Goal: Task Accomplishment & Management: Manage account settings

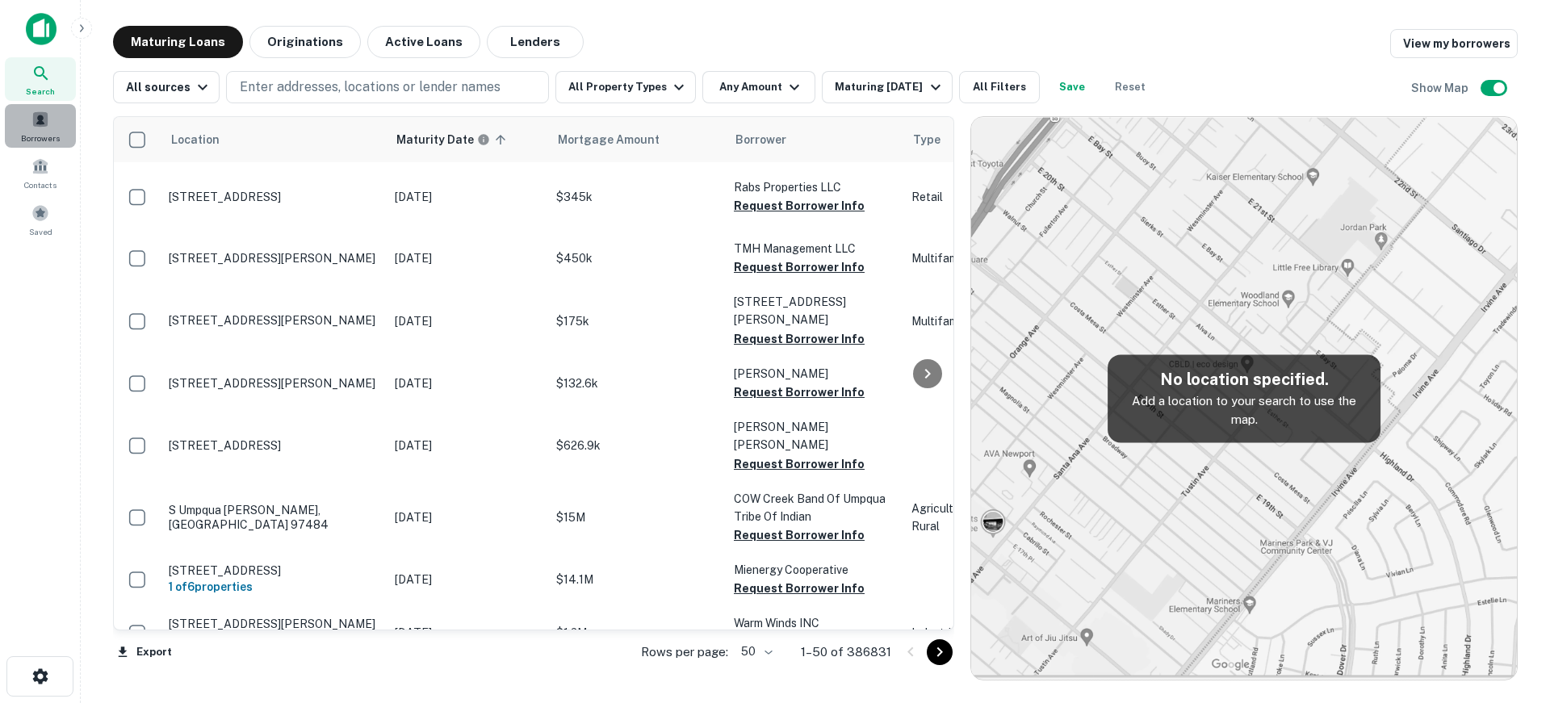
drag, startPoint x: 0, startPoint y: 0, endPoint x: 42, endPoint y: 123, distance: 130.4
click at [42, 123] on span at bounding box center [40, 120] width 18 height 18
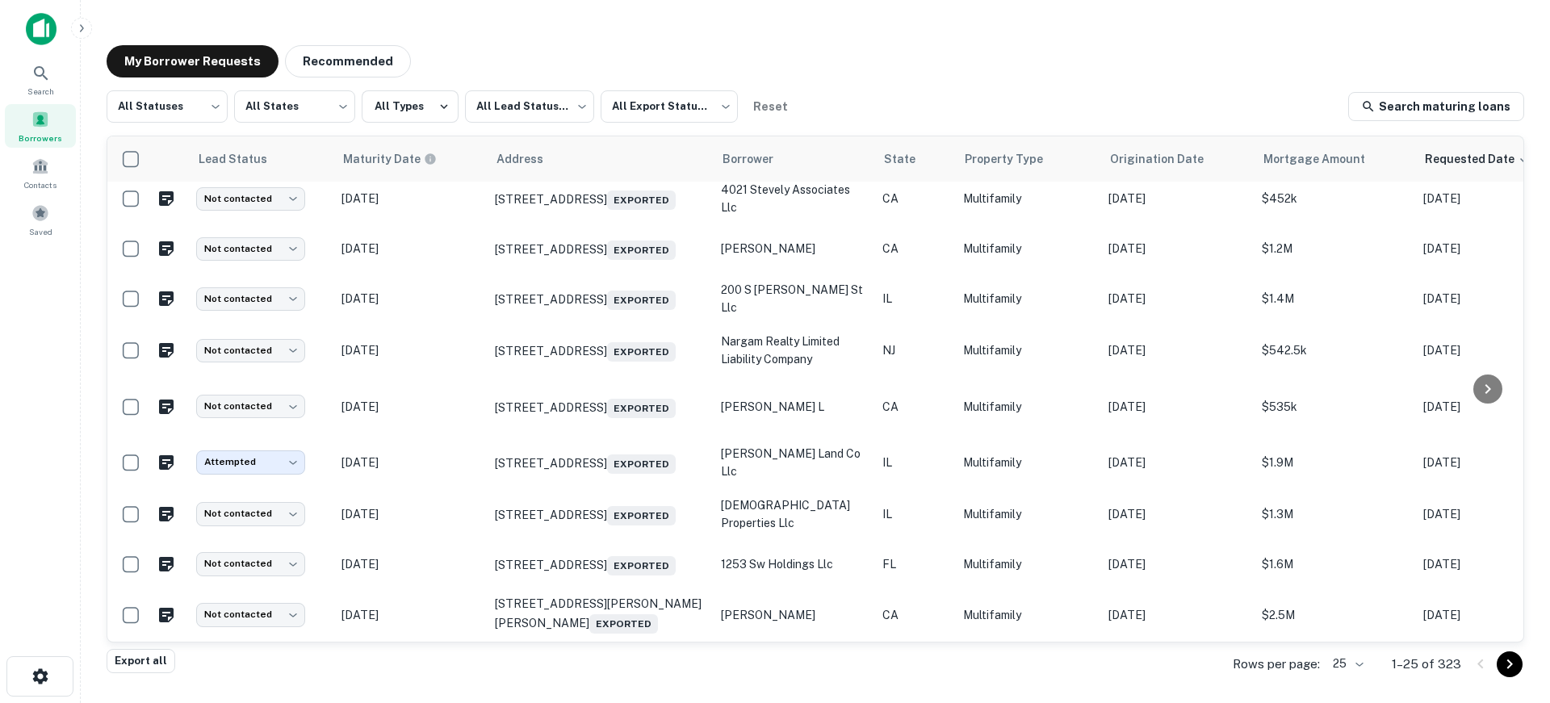
scroll to position [894, 0]
click at [1367, 662] on body "Search Borrowers Contacts Saved My Borrower Requests Recommended All Statuses *…" at bounding box center [775, 351] width 1550 height 703
click at [1357, 633] on li "500" at bounding box center [1348, 640] width 55 height 29
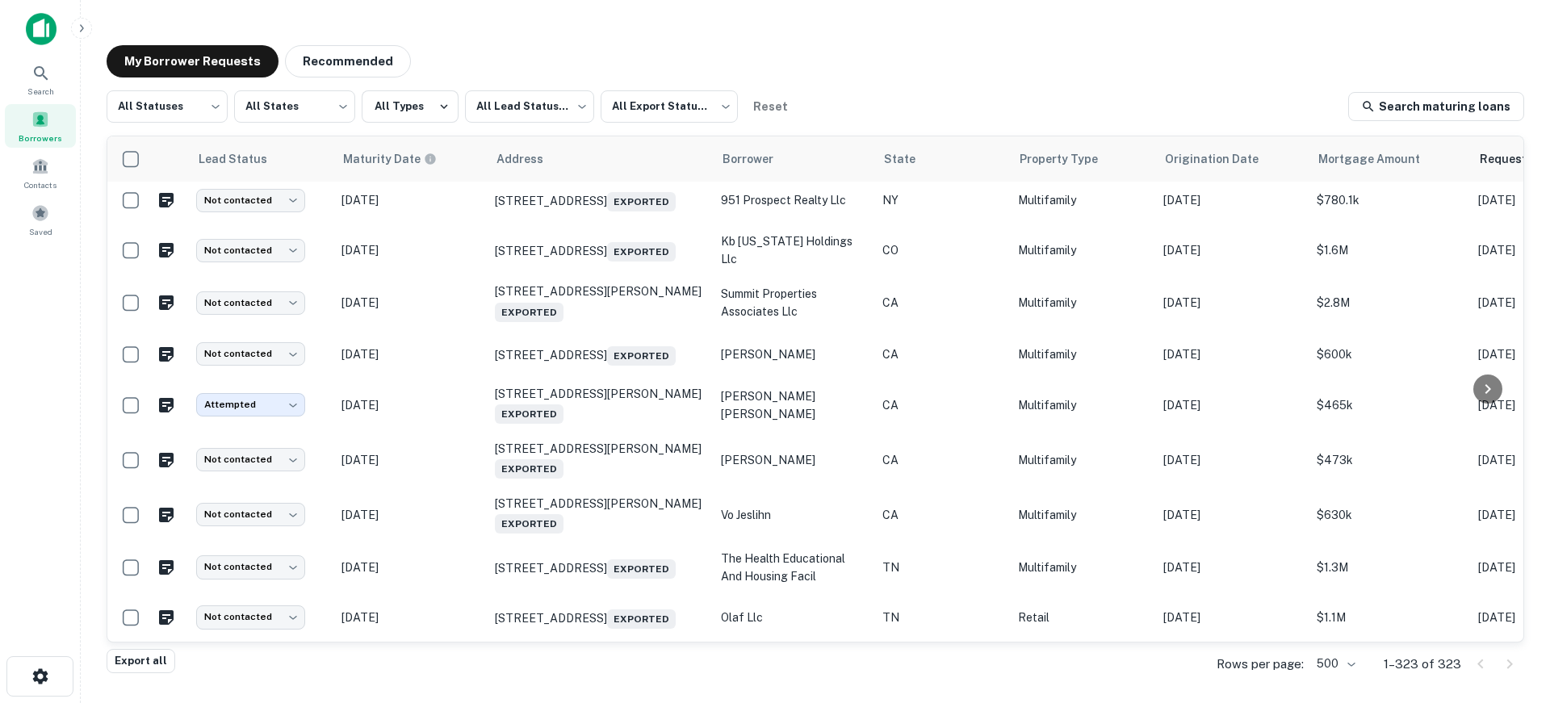
scroll to position [17085, 0]
click at [153, 659] on button "Export all" at bounding box center [141, 661] width 69 height 24
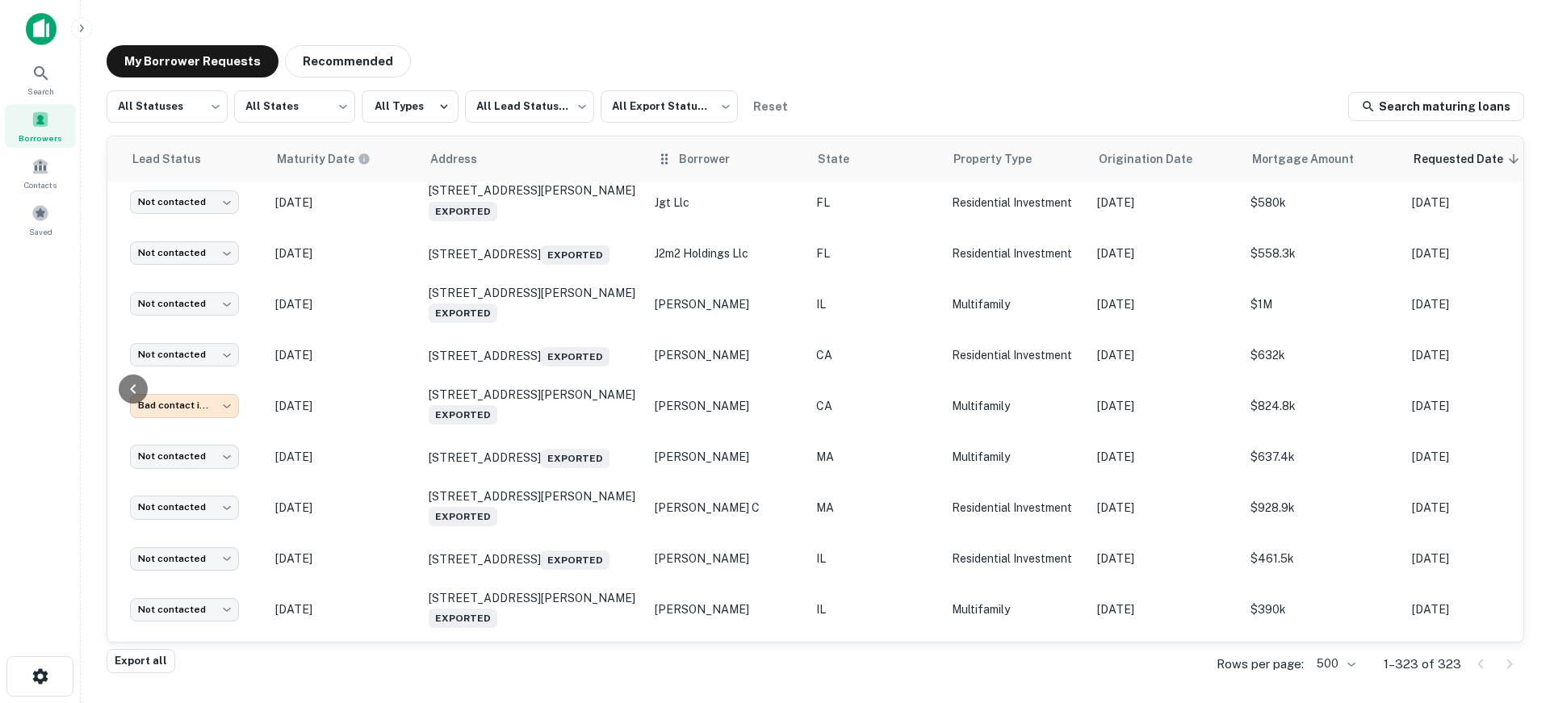
scroll to position [14180, 356]
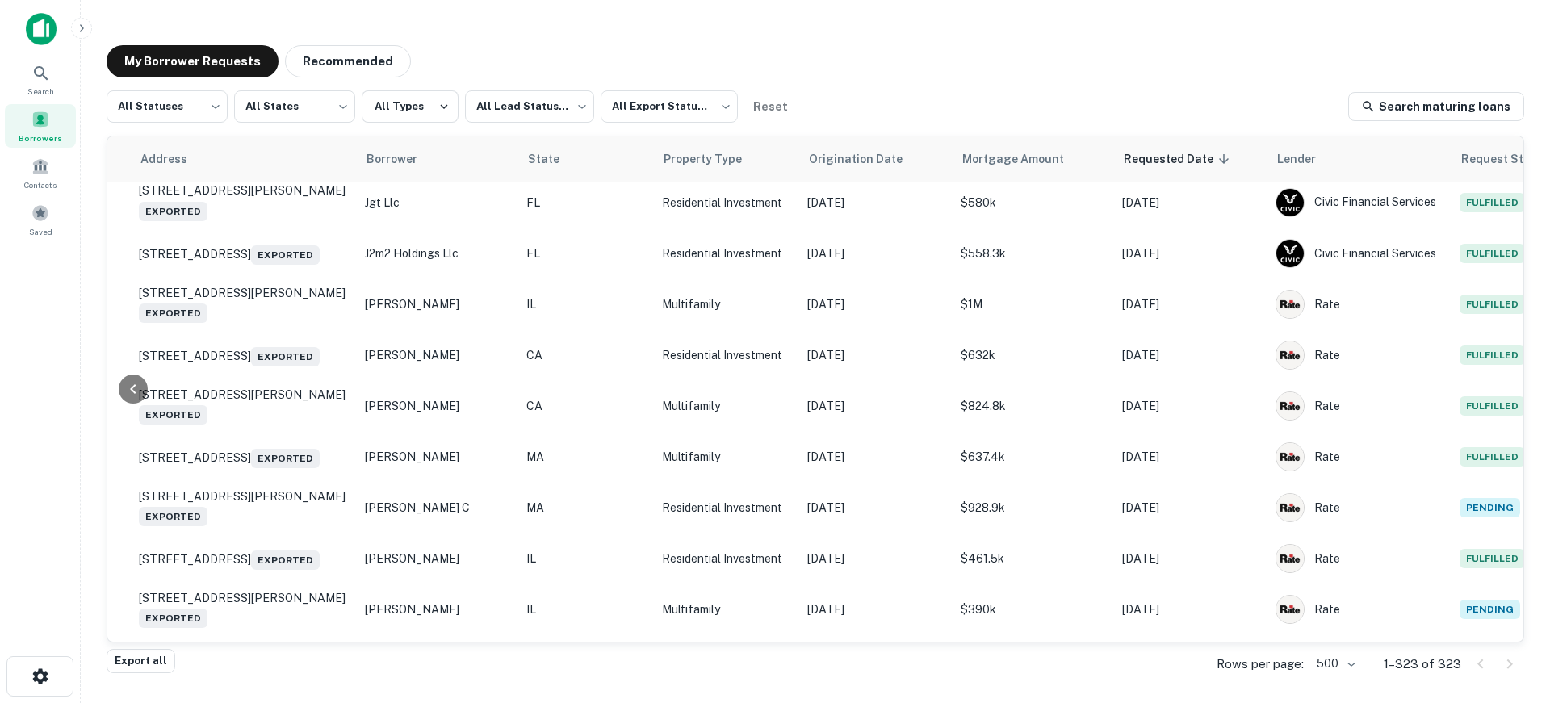
click at [1160, 79] on div "My Borrower Requests Recommended All Statuses *** ​ All States *** ​ All Types …" at bounding box center [815, 348] width 1443 height 633
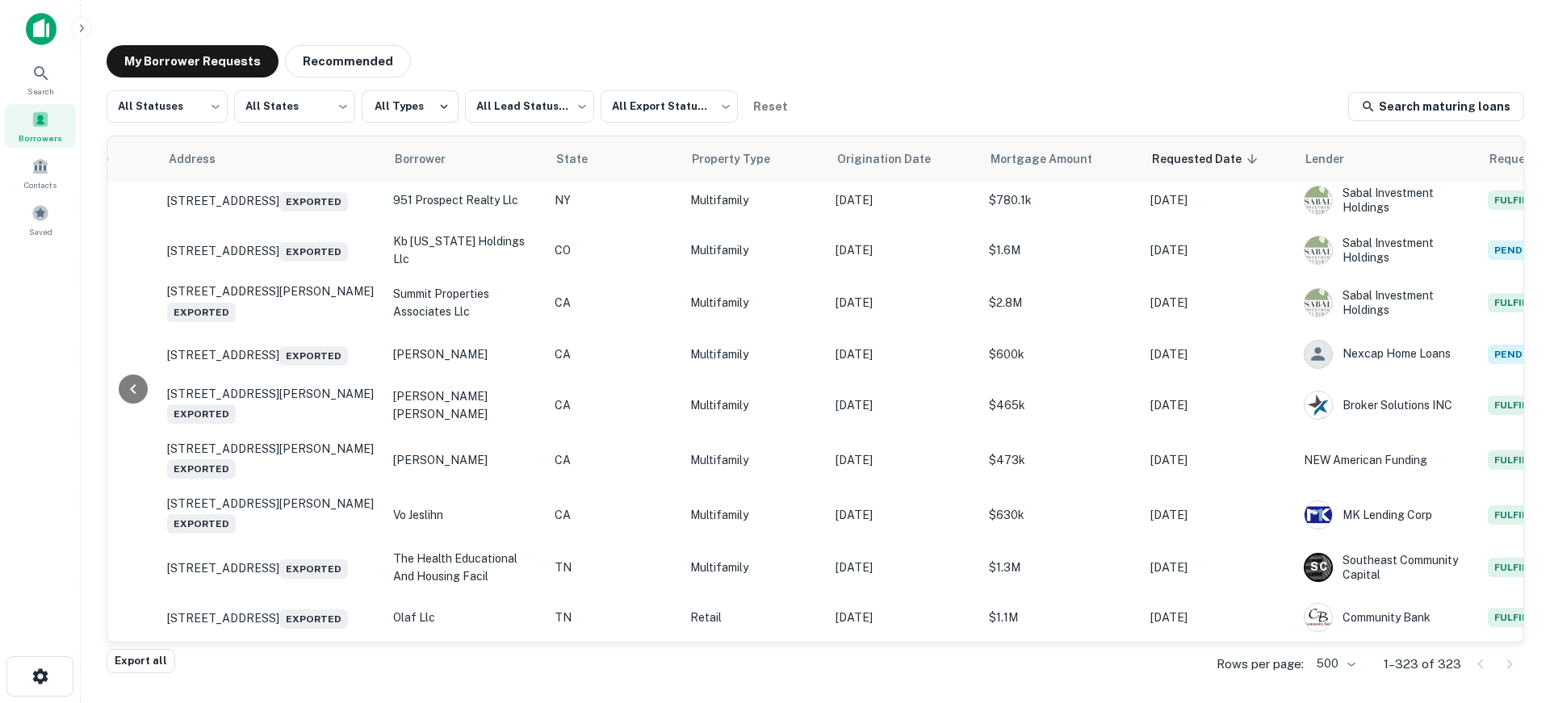
scroll to position [17085, 364]
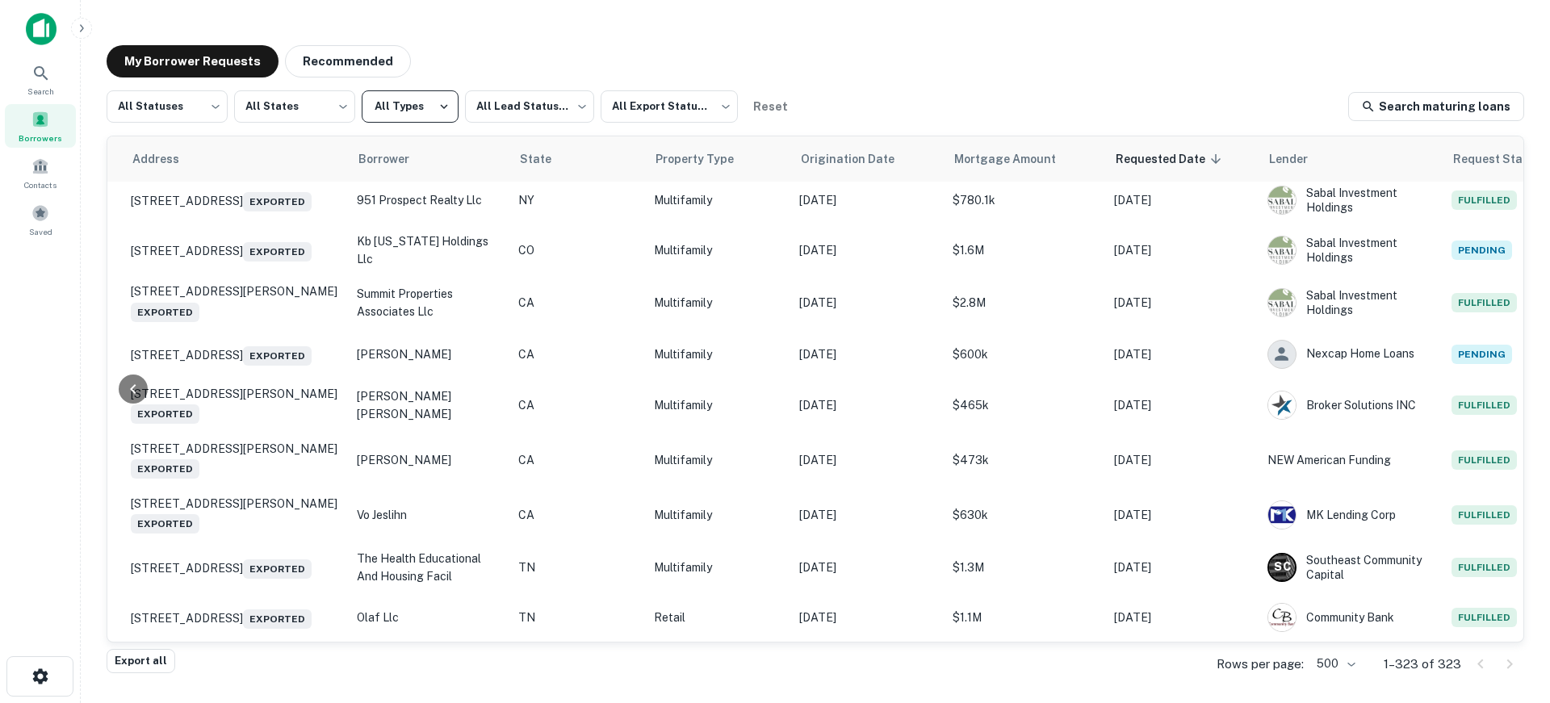
click at [394, 105] on button "All Types" at bounding box center [410, 106] width 97 height 32
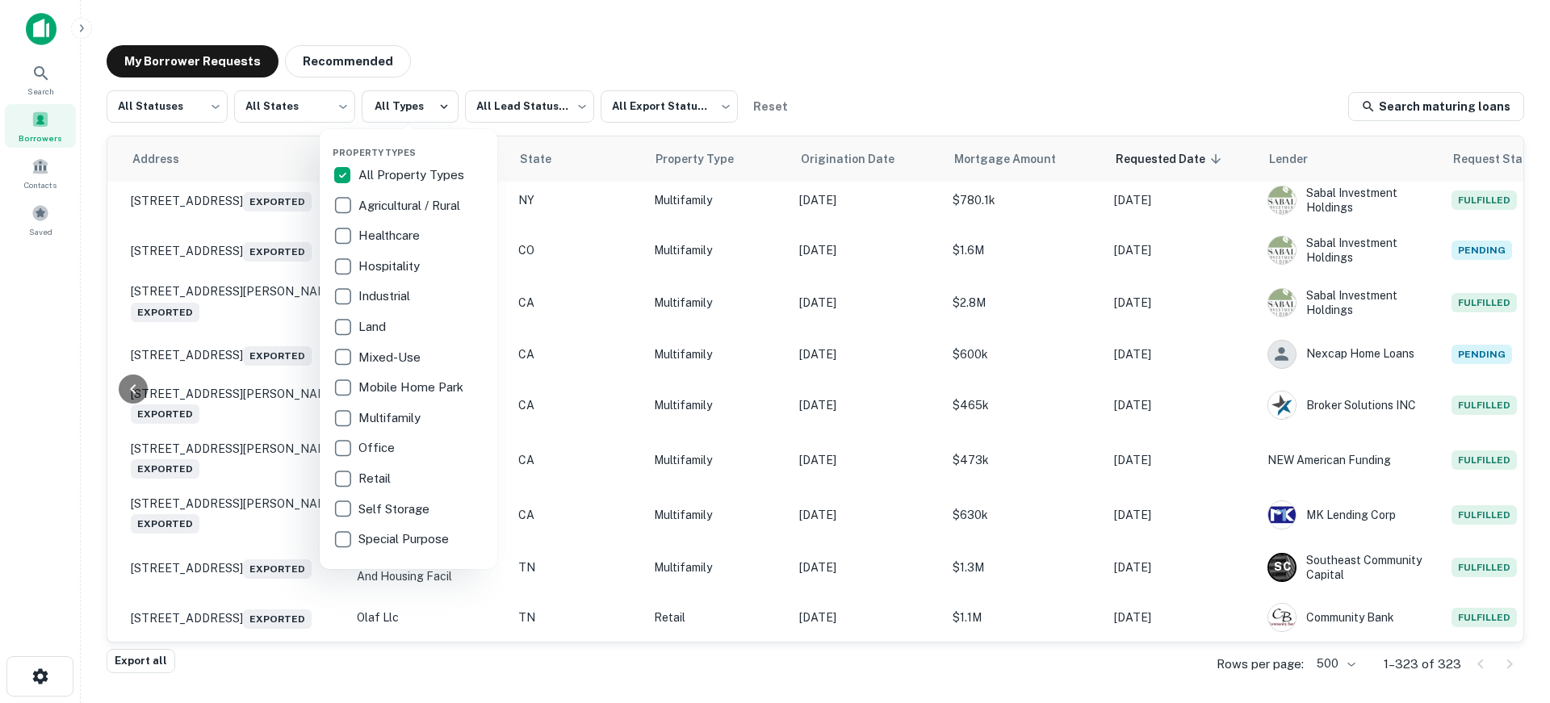
click at [442, 103] on div at bounding box center [775, 351] width 1550 height 703
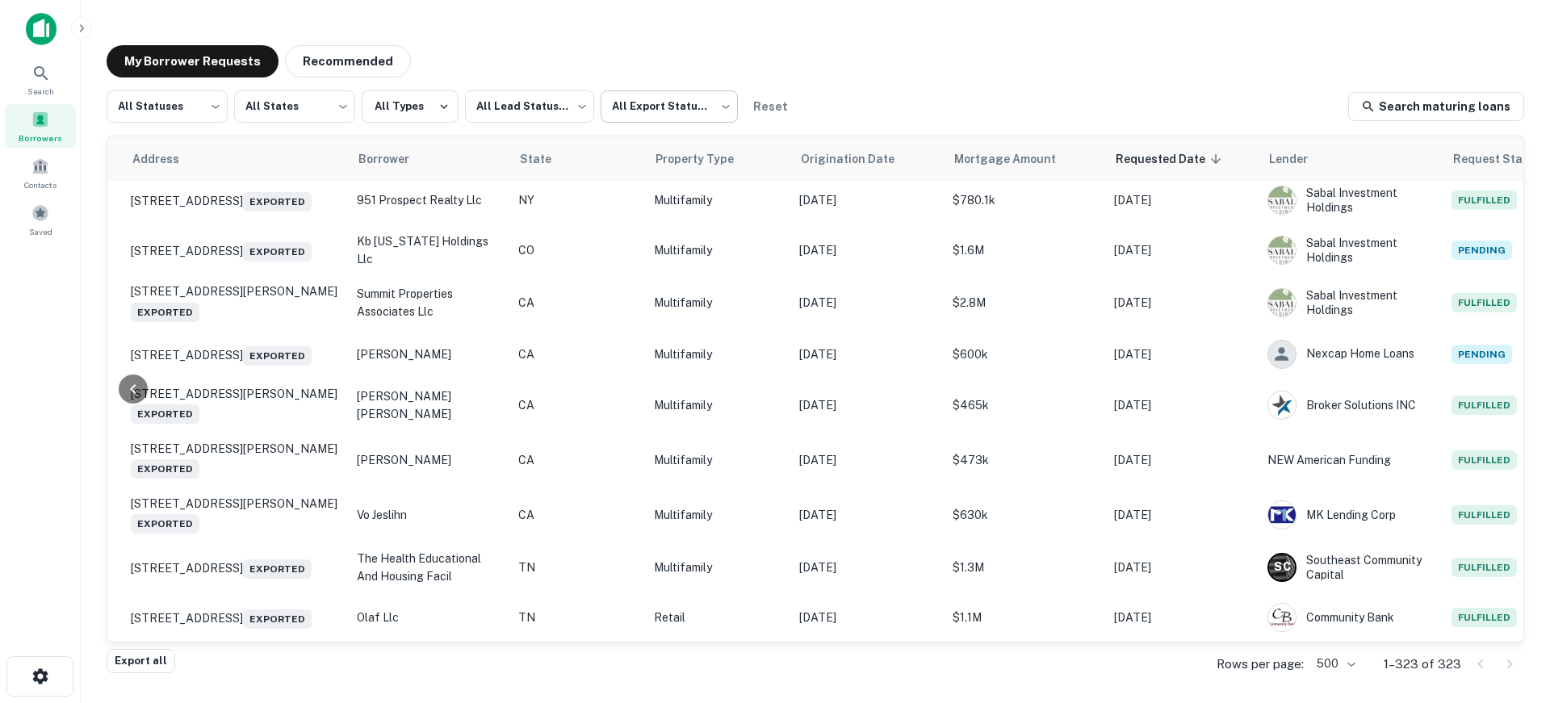
click at [676, 108] on body "Search Borrowers Contacts Saved My Borrower Requests Recommended All Statuses *…" at bounding box center [775, 351] width 1550 height 703
click at [567, 105] on div at bounding box center [775, 351] width 1550 height 703
click at [567, 105] on body "Search Borrowers Contacts Saved My Borrower Requests Recommended All Statuses *…" at bounding box center [775, 351] width 1550 height 703
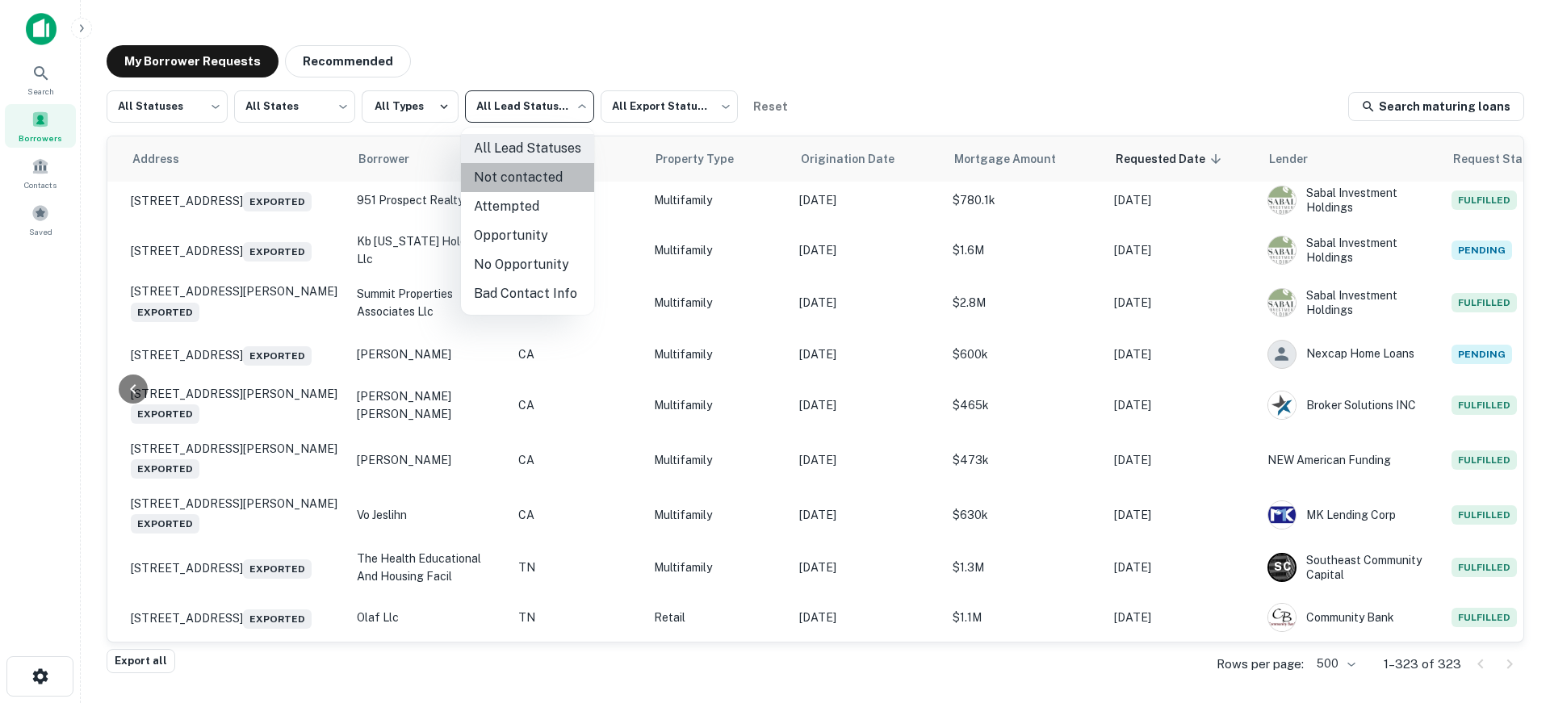
click at [571, 172] on li "Not contacted" at bounding box center [527, 177] width 133 height 29
type input "****"
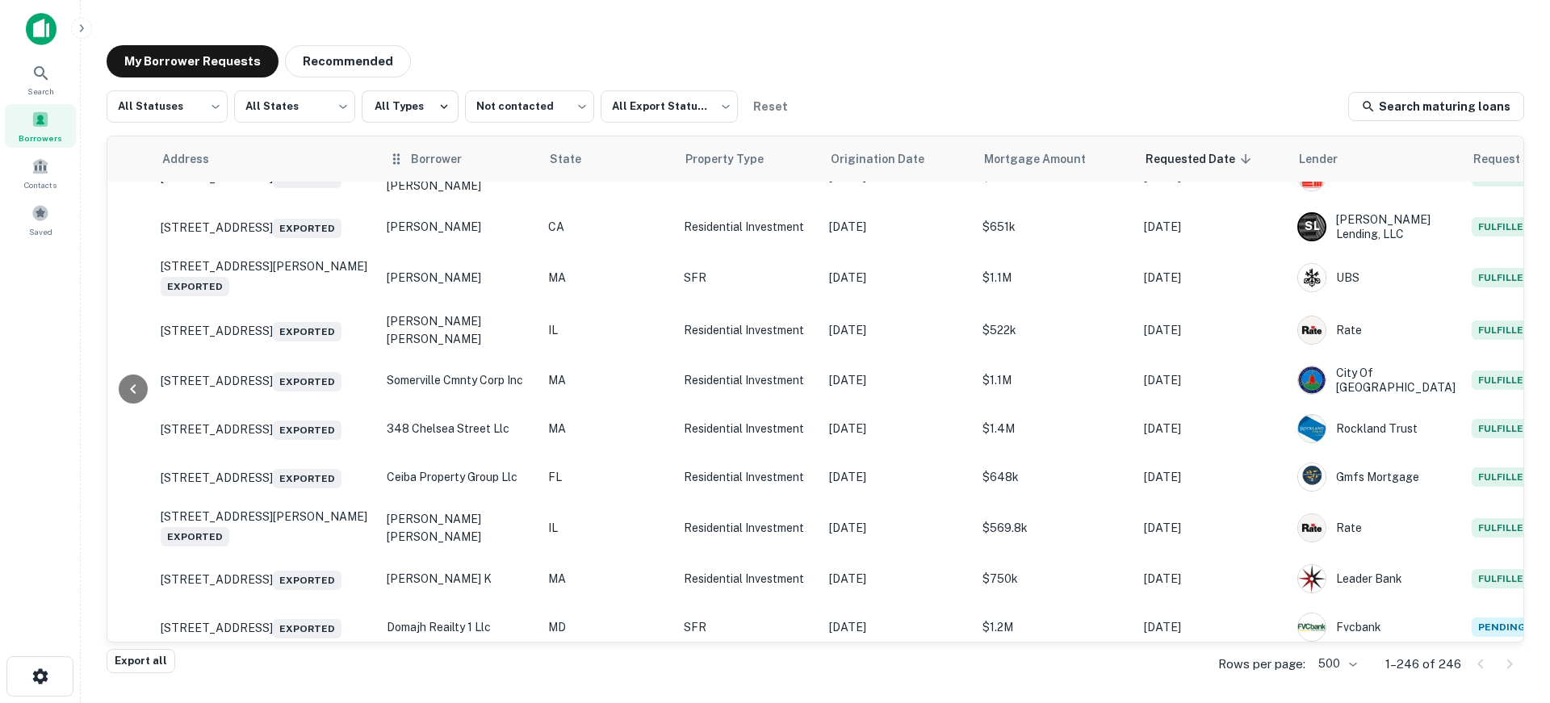
scroll to position [0, 334]
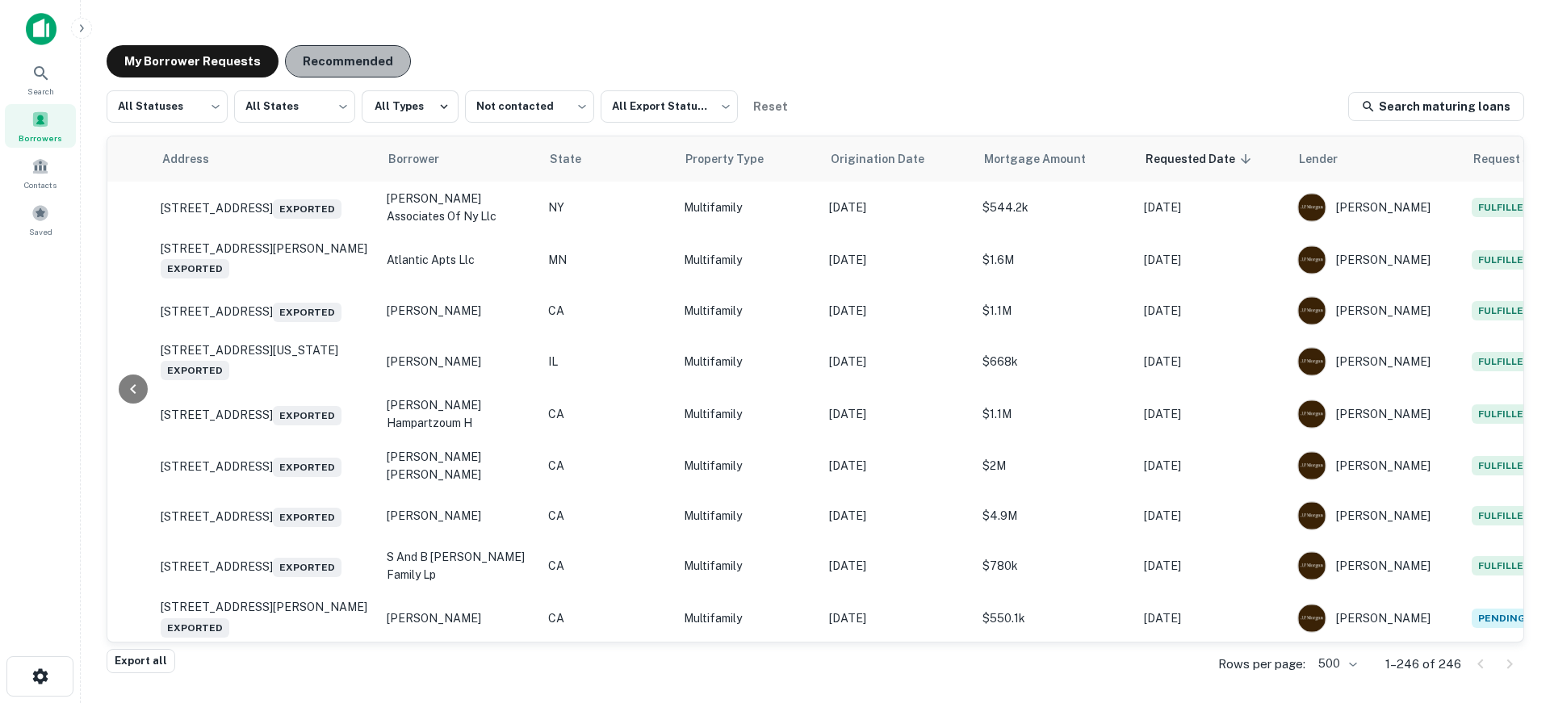
click at [379, 61] on button "Recommended" at bounding box center [348, 61] width 126 height 32
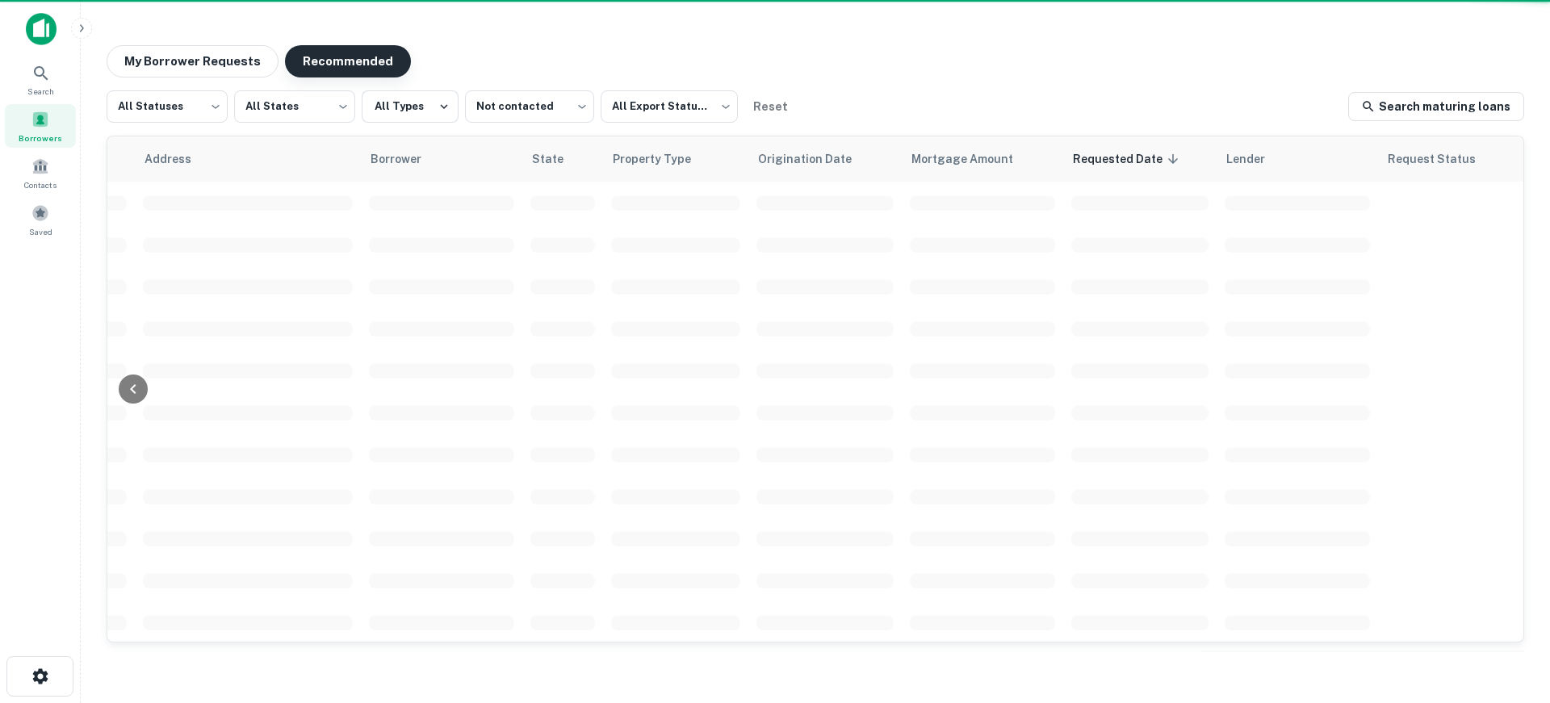
scroll to position [0, 329]
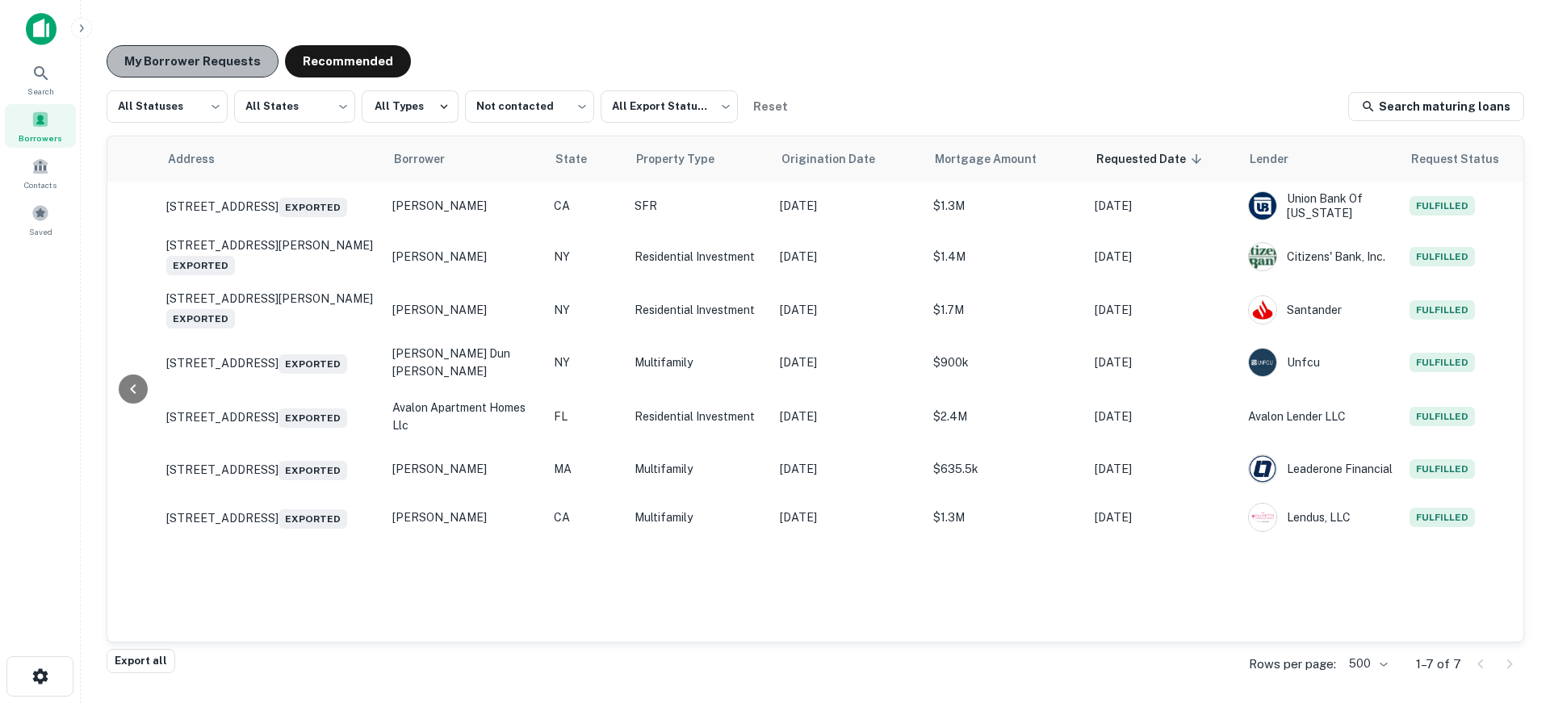
click at [232, 64] on button "My Borrower Requests" at bounding box center [193, 61] width 172 height 32
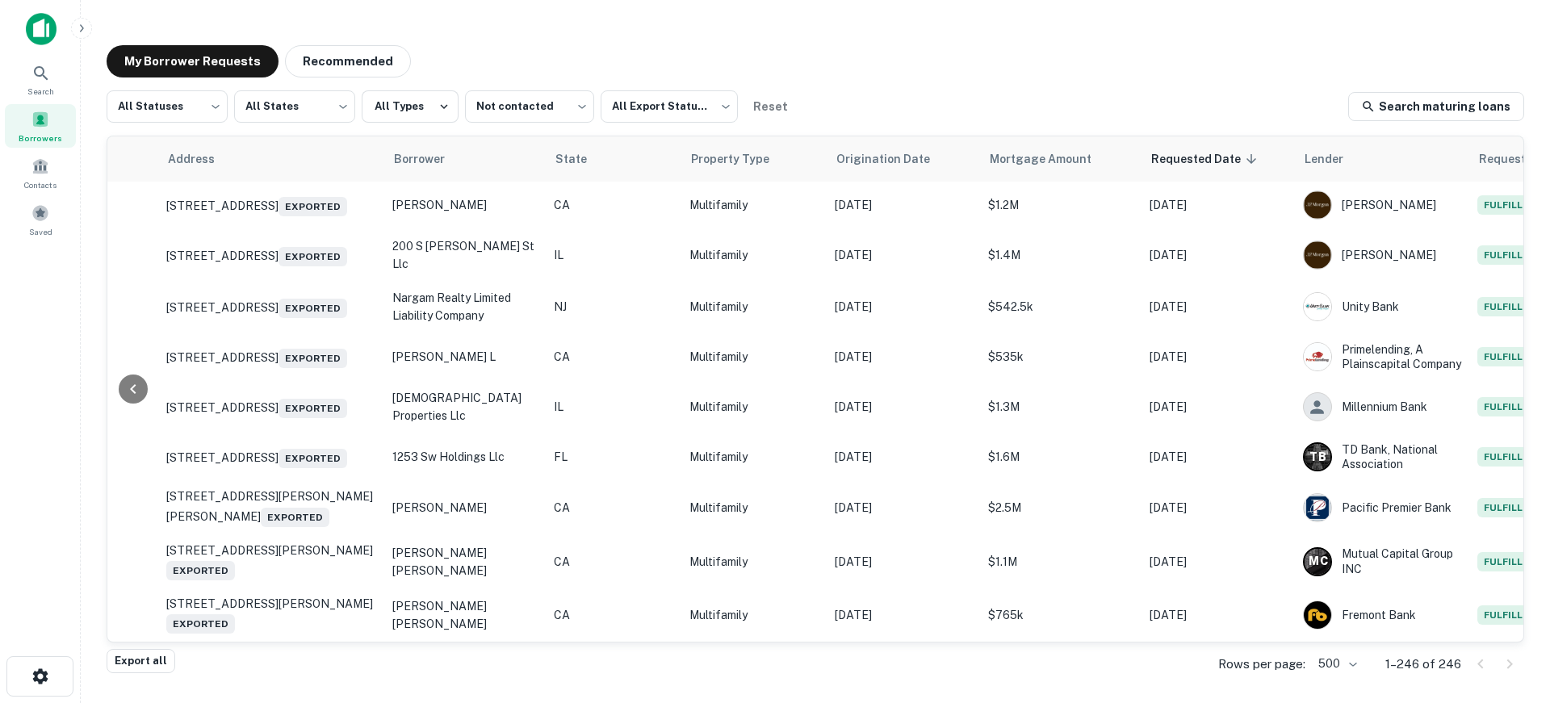
scroll to position [888, 329]
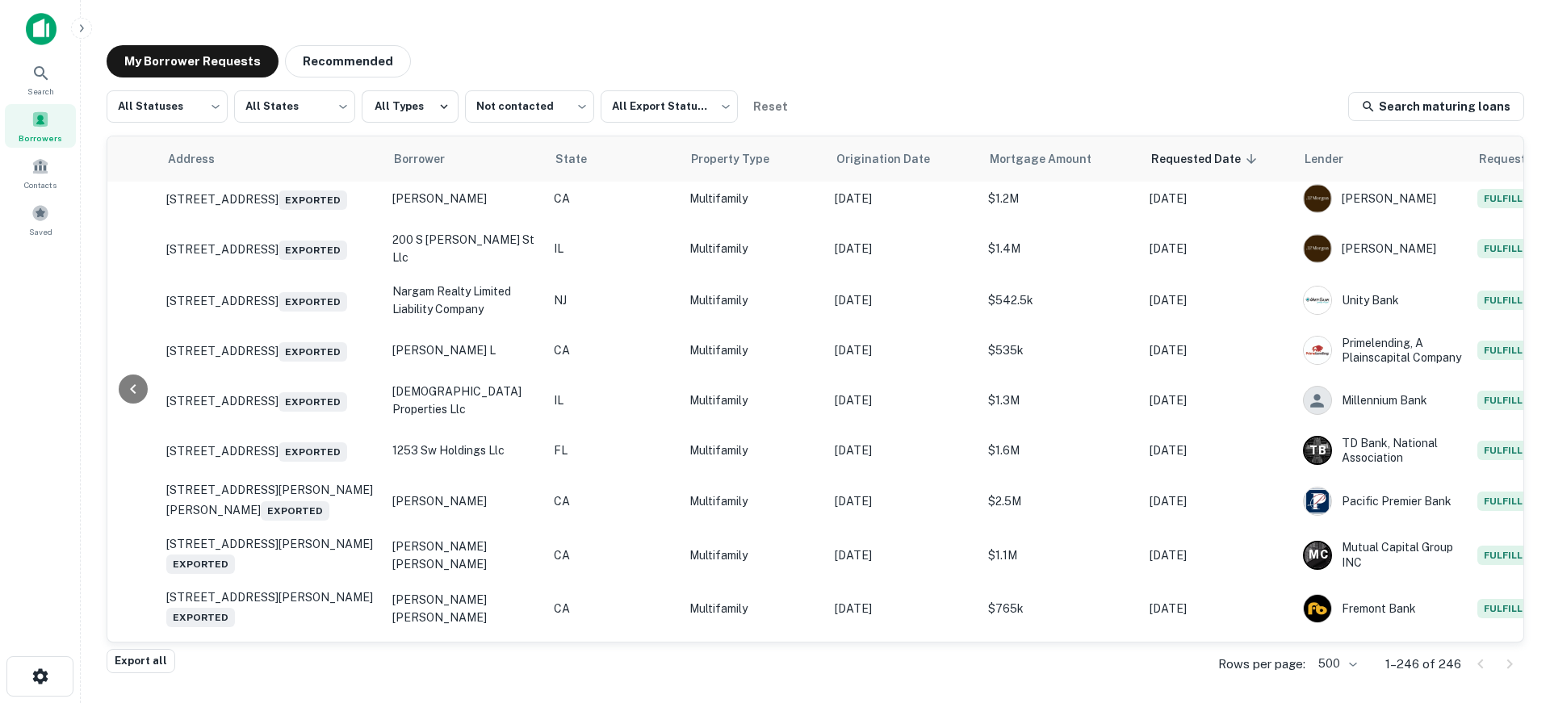
click at [1331, 15] on main "My Borrower Requests Recommended All Statuses *** ​ All States *** ​ All Types …" at bounding box center [815, 351] width 1469 height 703
